Goal: Information Seeking & Learning: Learn about a topic

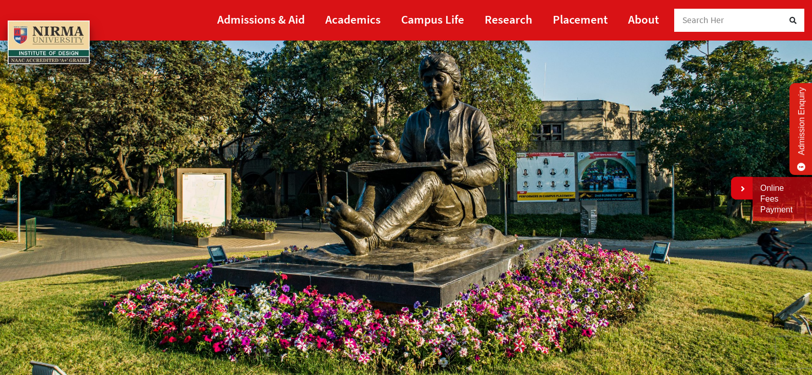
scroll to position [102, 0]
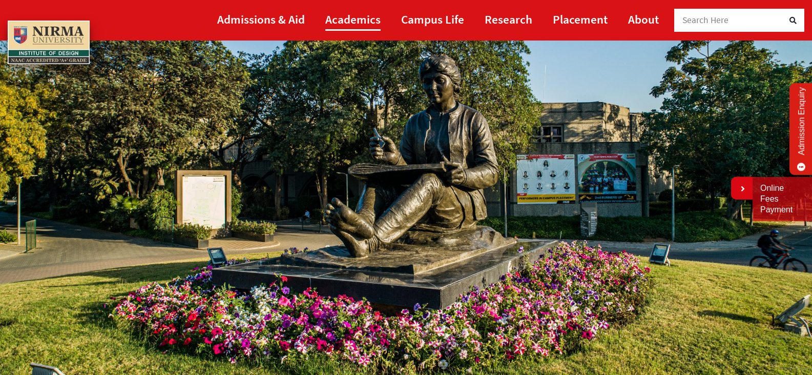
click at [344, 13] on link "Academics" at bounding box center [352, 19] width 55 height 23
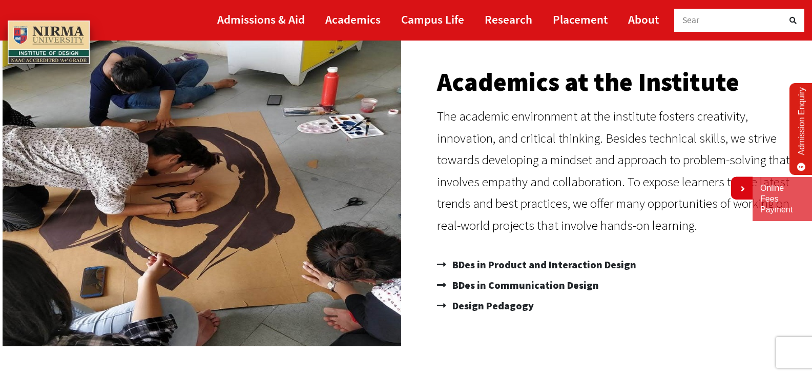
scroll to position [102, 0]
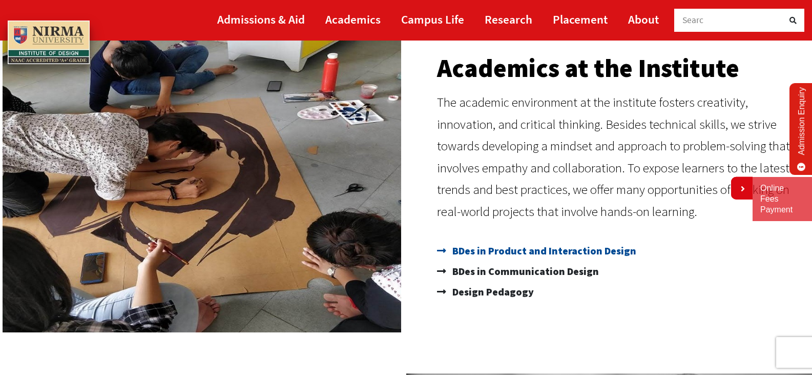
click at [518, 253] on span "BDes in Product and Interaction Design" at bounding box center [543, 250] width 186 height 20
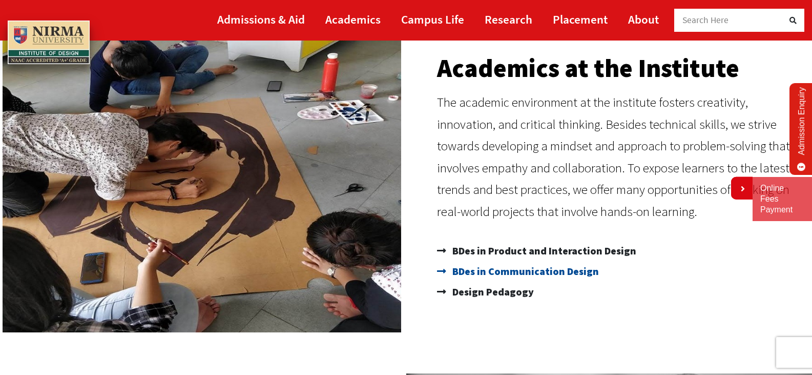
click at [549, 270] on span "BDes in Communication Design" at bounding box center [524, 271] width 149 height 20
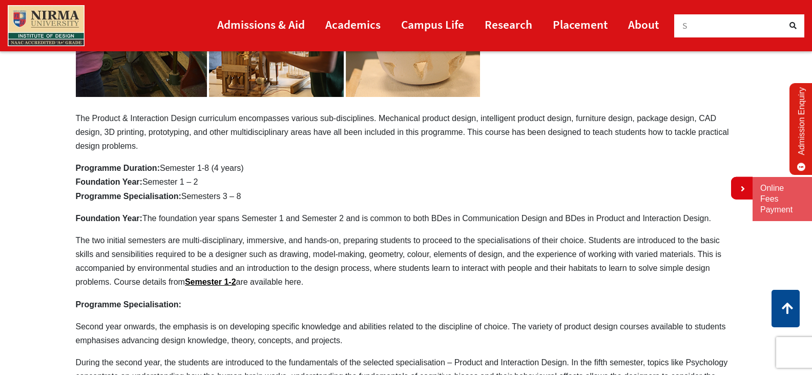
scroll to position [307, 0]
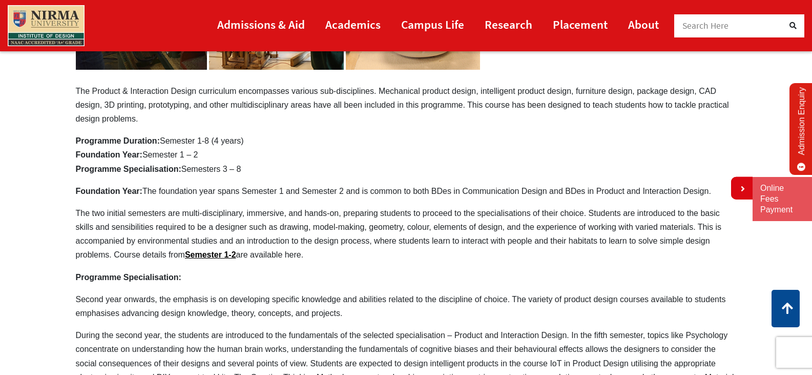
drag, startPoint x: 76, startPoint y: 89, endPoint x: 319, endPoint y: 120, distance: 245.4
click at [319, 120] on p "The Product & Interaction Design curriculum encompasses various sub-disciplines…" at bounding box center [406, 9] width 661 height 232
drag, startPoint x: 77, startPoint y: 90, endPoint x: 91, endPoint y: 88, distance: 14.1
click at [91, 88] on p "The Product & Interaction Design curriculum encompasses various sub-disciplines…" at bounding box center [406, 9] width 661 height 232
drag, startPoint x: 75, startPoint y: 87, endPoint x: 123, endPoint y: 100, distance: 49.6
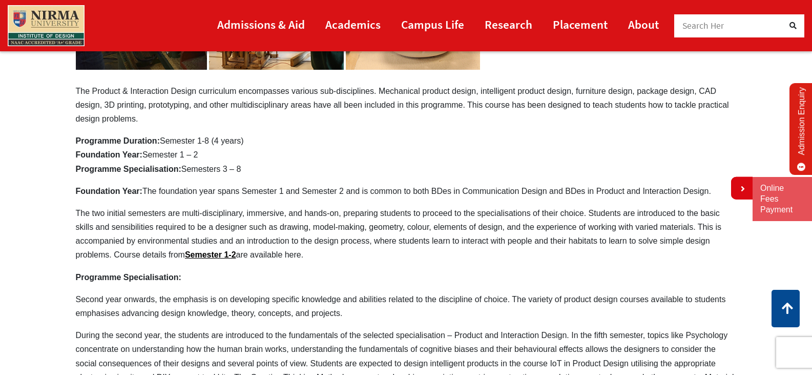
click at [121, 100] on p "The Product & Interaction Design curriculum encompasses various sub-disciplines…" at bounding box center [406, 9] width 661 height 232
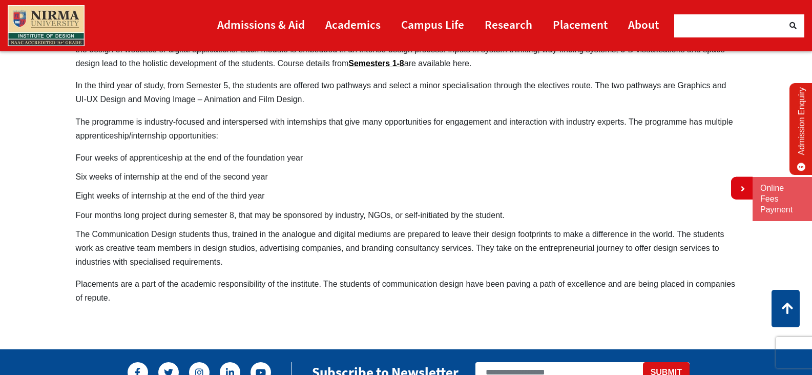
scroll to position [717, 0]
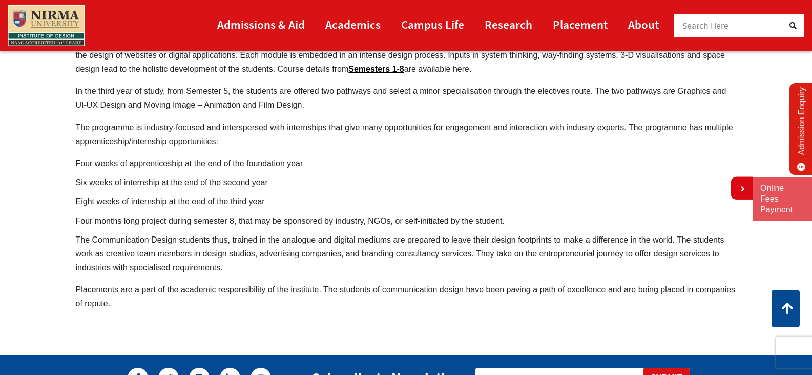
drag, startPoint x: 118, startPoint y: 293, endPoint x: 72, endPoint y: 227, distance: 80.5
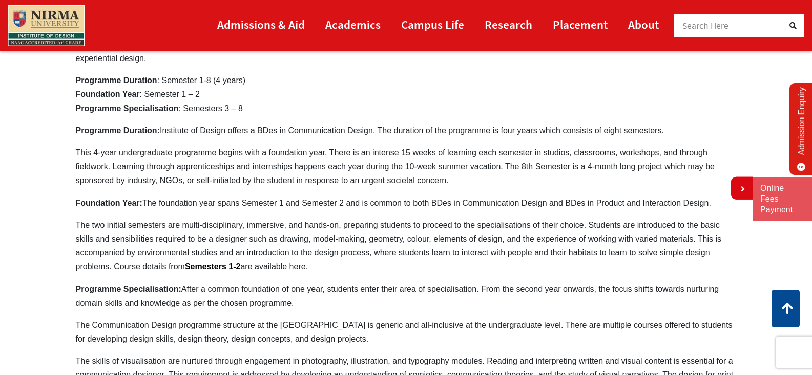
scroll to position [359, 0]
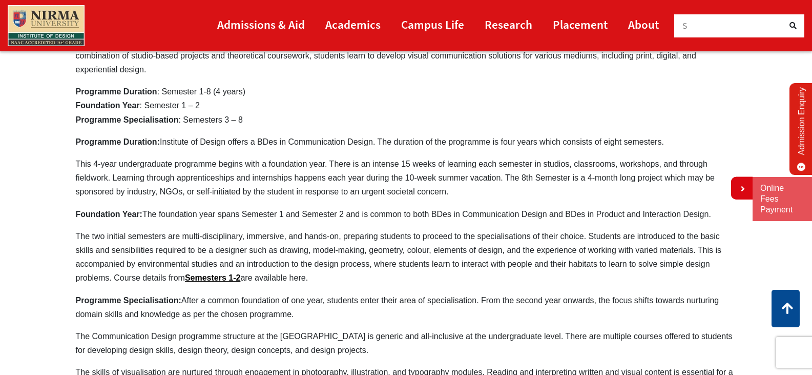
drag, startPoint x: 76, startPoint y: 74, endPoint x: 151, endPoint y: 117, distance: 85.9
click at [138, 95] on p "Programme Duration : Semester 1-8 (4 years) Foundation Year : Semester 1 – 2 Pr…" at bounding box center [406, 106] width 661 height 42
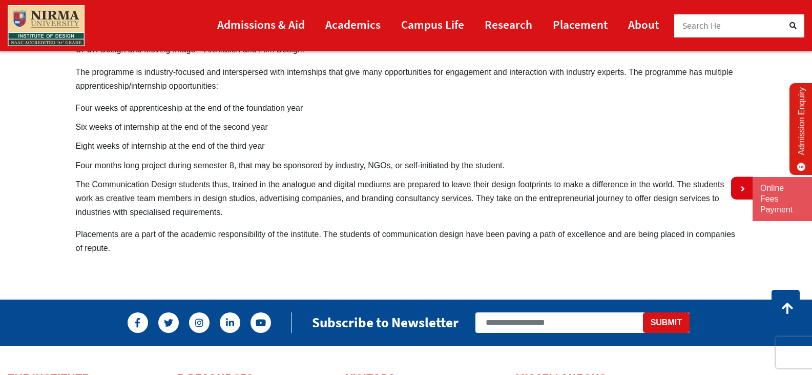
scroll to position [768, 0]
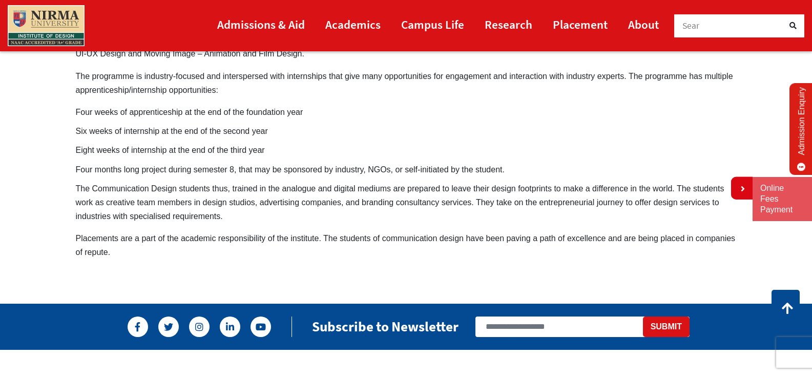
drag, startPoint x: 112, startPoint y: 241, endPoint x: 80, endPoint y: 195, distance: 55.9
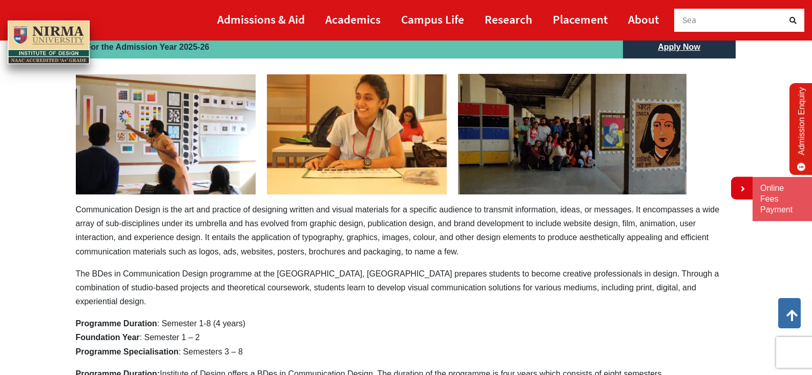
scroll to position [40, 0]
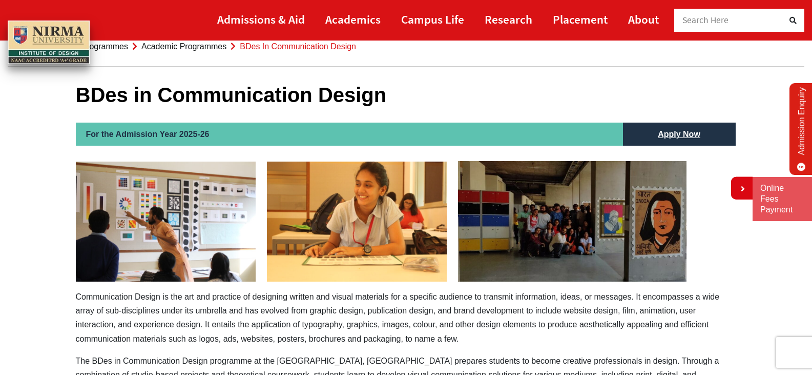
click at [718, 17] on span "Search Here" at bounding box center [705, 19] width 47 height 11
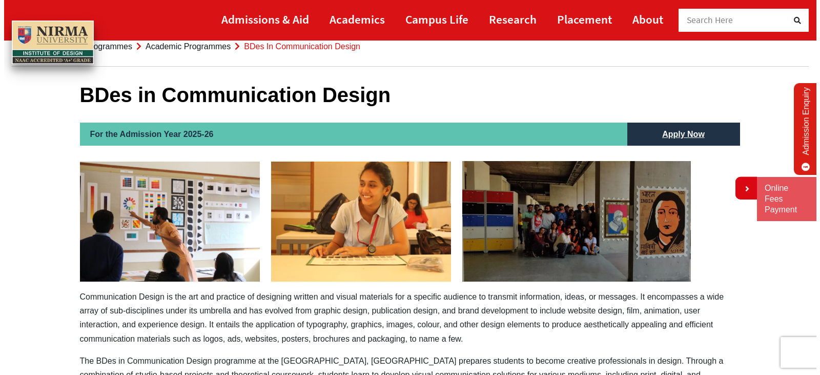
scroll to position [0, 0]
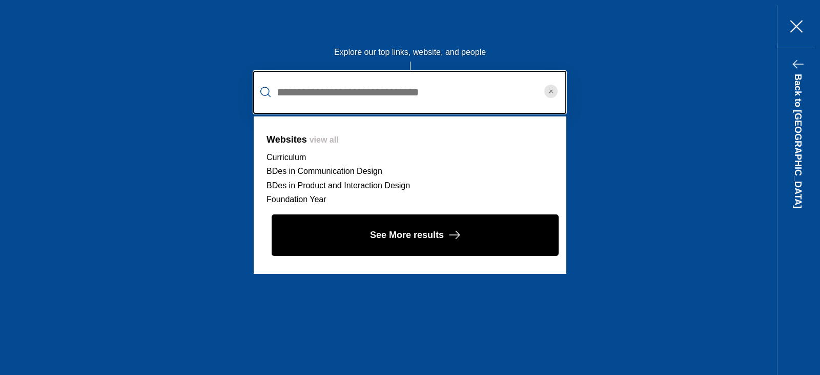
type input "**********"
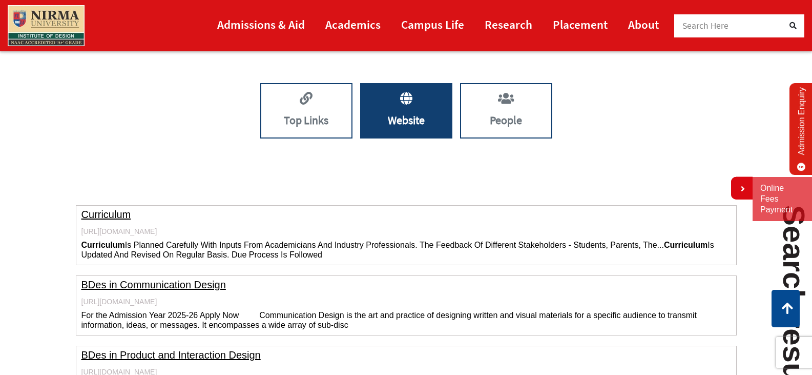
scroll to position [233, 0]
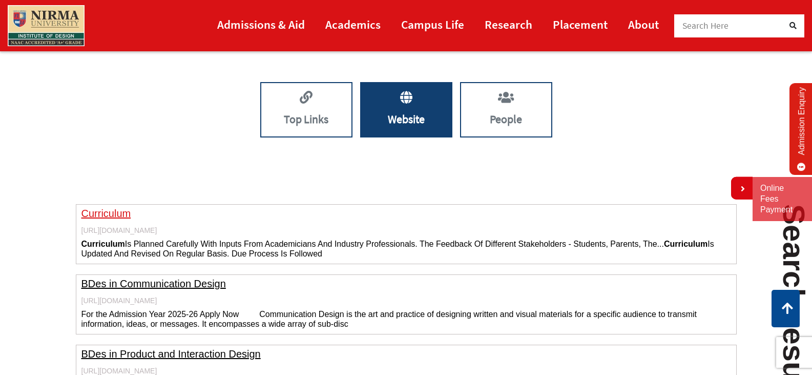
click at [107, 211] on link "Curriculum" at bounding box center [106, 212] width 50 height 11
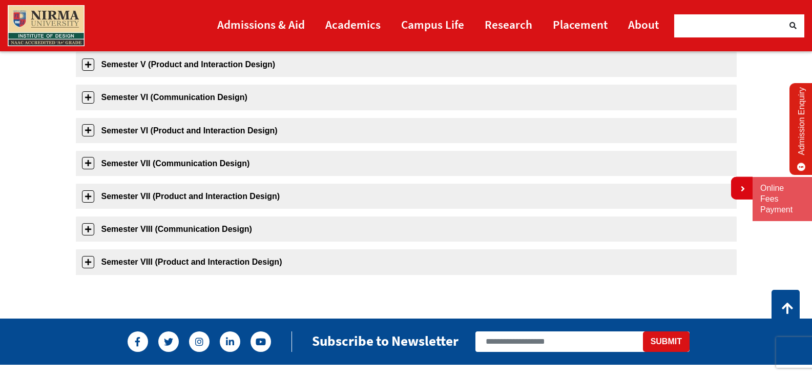
scroll to position [359, 0]
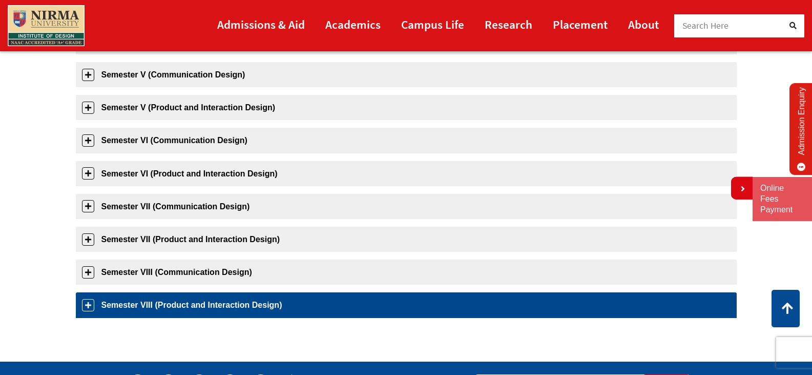
click at [190, 301] on link "Semester VIII (Product and Interaction Design)" at bounding box center [406, 304] width 661 height 25
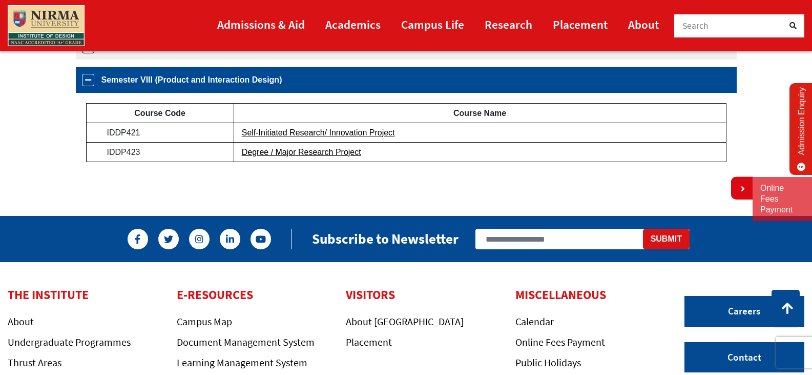
scroll to position [538, 0]
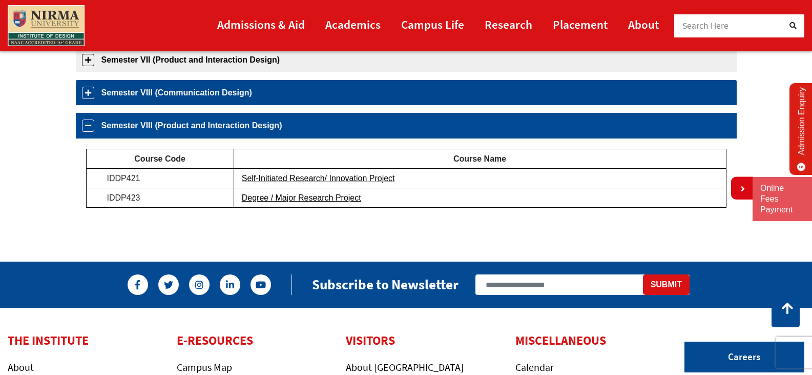
click at [240, 89] on link "Semester VIII (Communication Design)" at bounding box center [406, 92] width 661 height 25
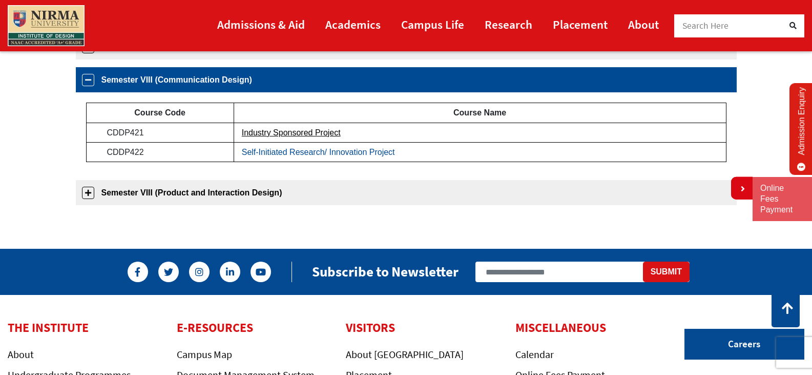
scroll to position [556, 0]
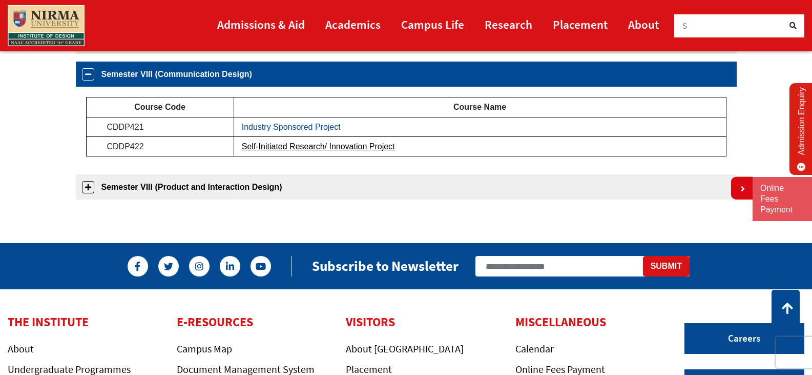
click at [315, 127] on link "Industry Sponsored Project" at bounding box center [291, 126] width 99 height 9
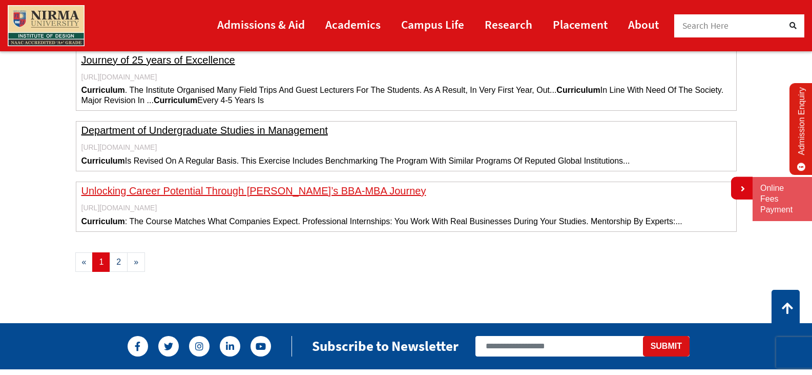
scroll to position [1537, 0]
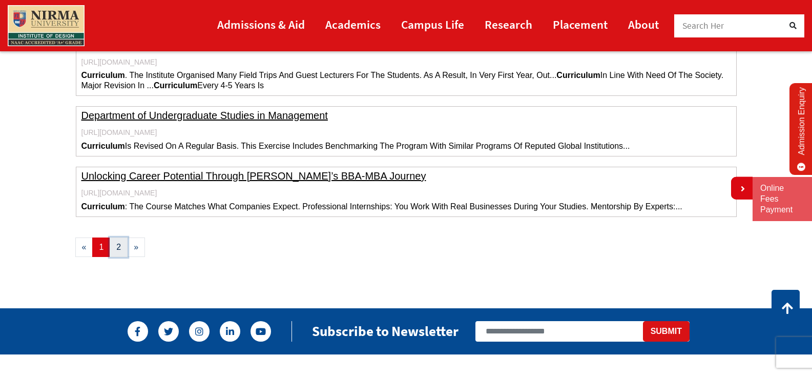
click at [116, 257] on link "2" at bounding box center [119, 246] width 18 height 19
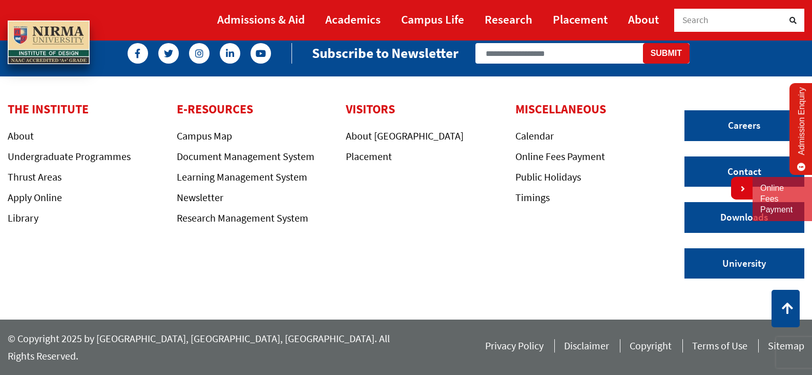
scroll to position [56, 0]
